Goal: Task Accomplishment & Management: Manage account settings

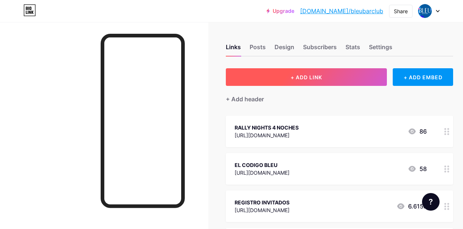
click at [317, 75] on span "+ ADD LINK" at bounding box center [307, 77] width 32 height 6
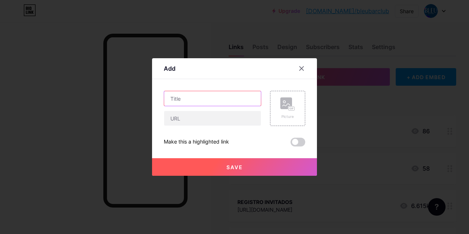
click at [228, 99] on input "text" at bounding box center [212, 98] width 97 height 15
type input "e"
type input "E"
type input "L"
type input "EL CODIGO BLEU"
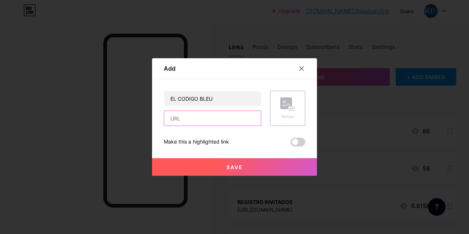
click at [223, 116] on input "text" at bounding box center [212, 118] width 97 height 15
paste input "[URL][DOMAIN_NAME]"
type input "[URL][DOMAIN_NAME]"
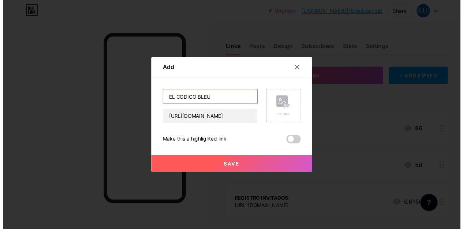
scroll to position [0, 0]
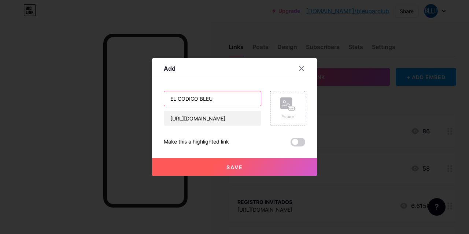
click at [224, 100] on input "EL CODIGO BLEU" at bounding box center [212, 98] width 97 height 15
type input "EL CODIGO BLEU 2026"
click at [280, 167] on button "Save" at bounding box center [234, 167] width 165 height 18
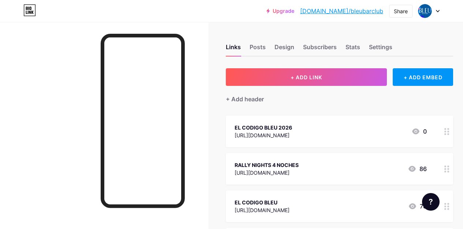
click at [274, 128] on div "EL CODIGO BLEU 2026" at bounding box center [264, 127] width 58 height 8
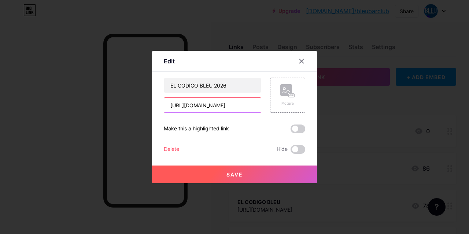
click at [186, 106] on input "[URL][DOMAIN_NAME]" at bounding box center [212, 105] width 97 height 15
click at [300, 61] on icon at bounding box center [302, 61] width 6 height 6
